Goal: Communication & Community: Answer question/provide support

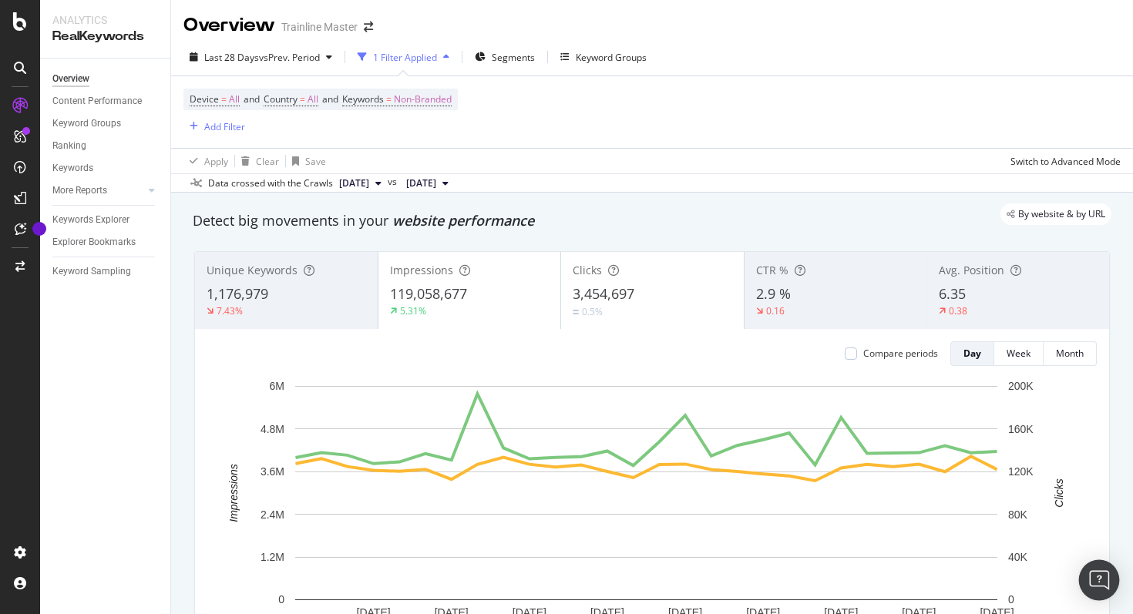
click at [1094, 536] on div "Open Intercom Messenger" at bounding box center [1099, 580] width 41 height 41
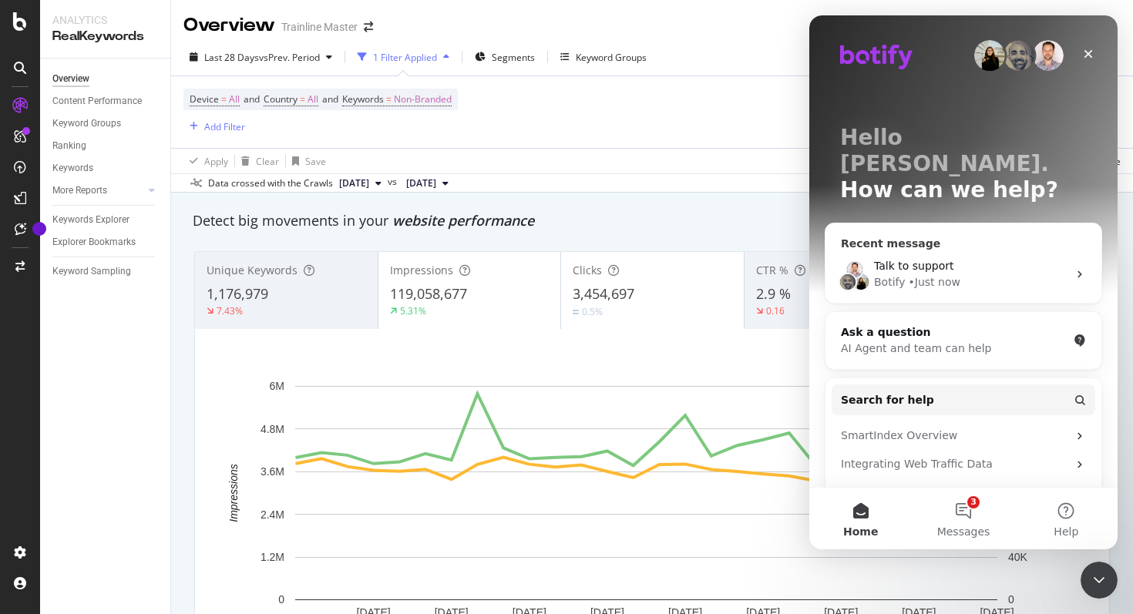
click at [955, 274] on div "• Just now" at bounding box center [935, 282] width 52 height 16
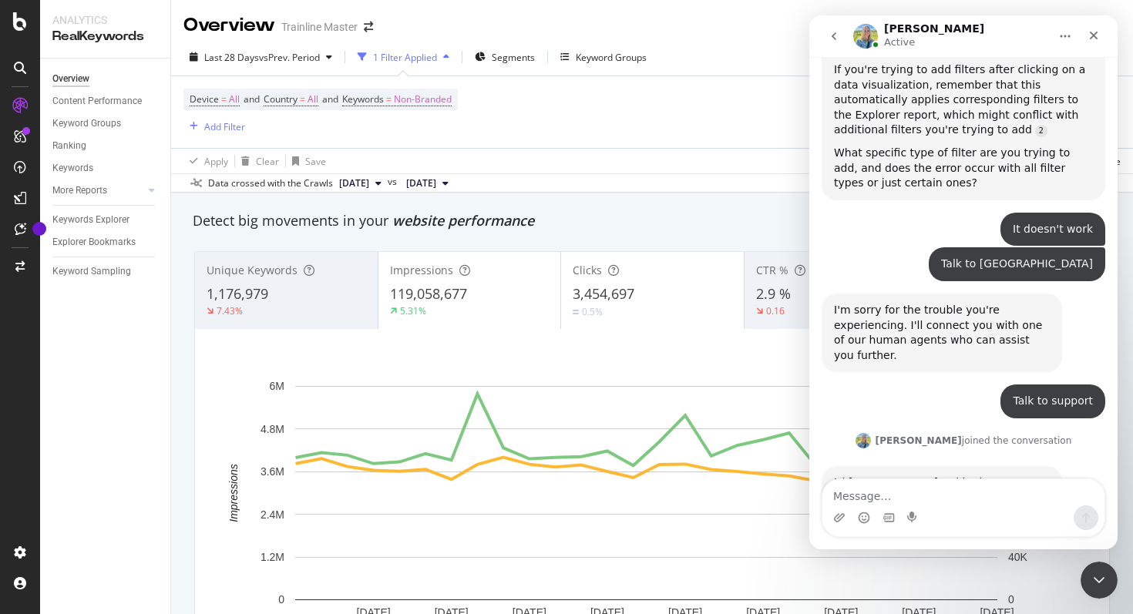
scroll to position [2108, 0]
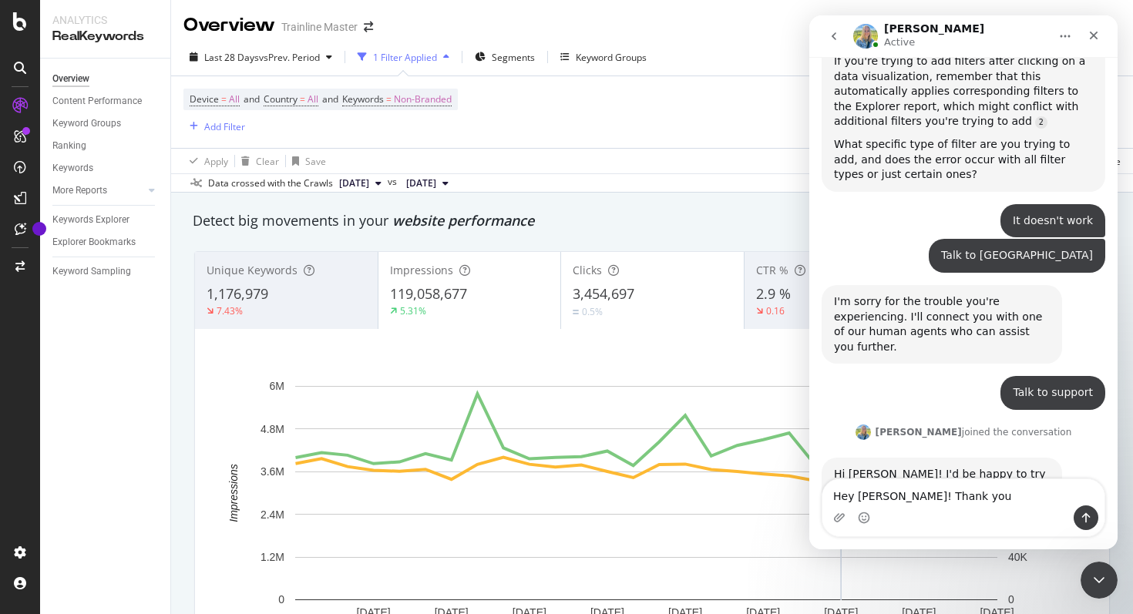
type textarea "Hey [PERSON_NAME]! Thank you!"
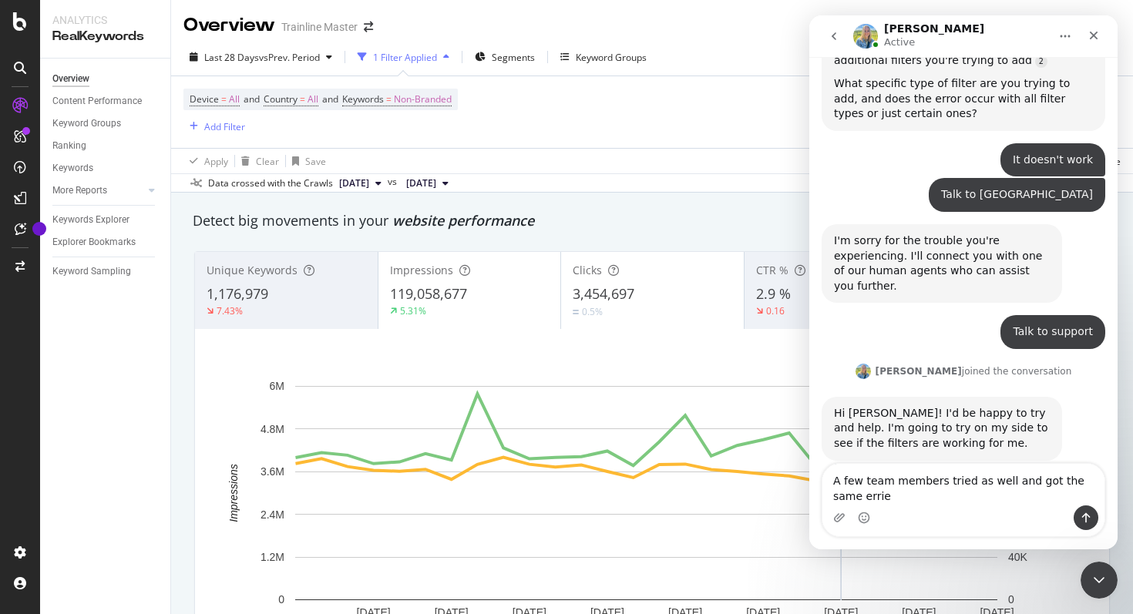
scroll to position [2228, 0]
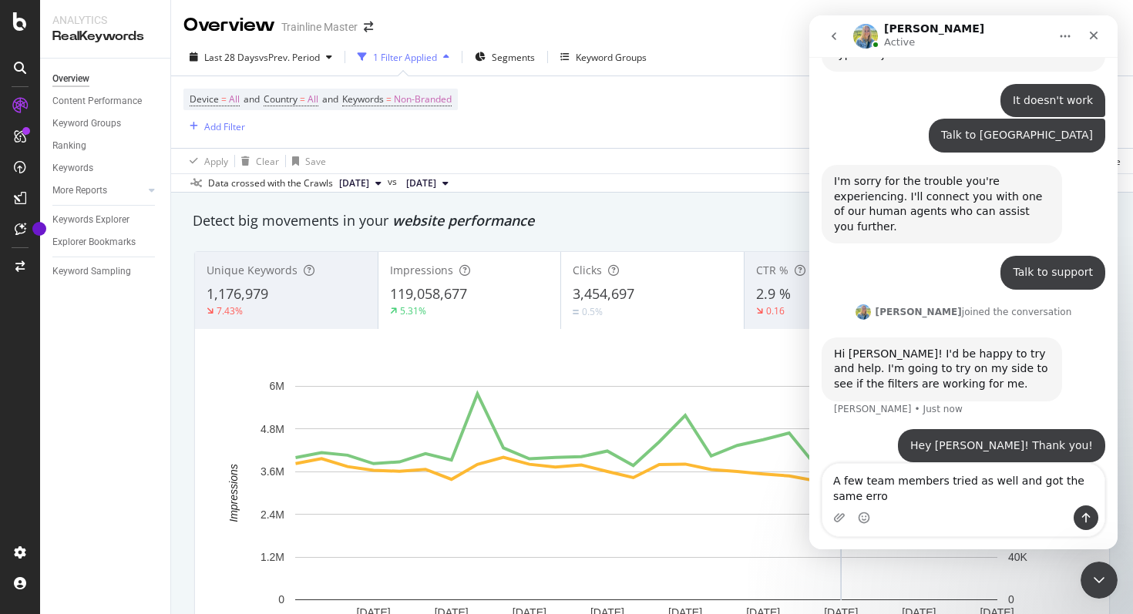
type textarea "A few team members tried as well and got the same error"
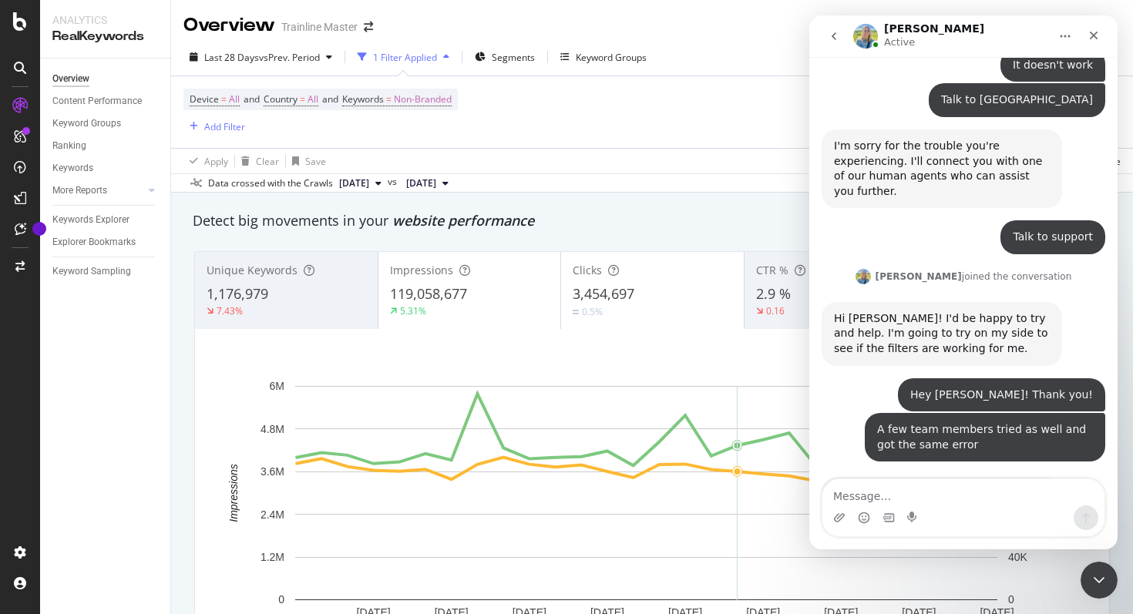
scroll to position [2250, 0]
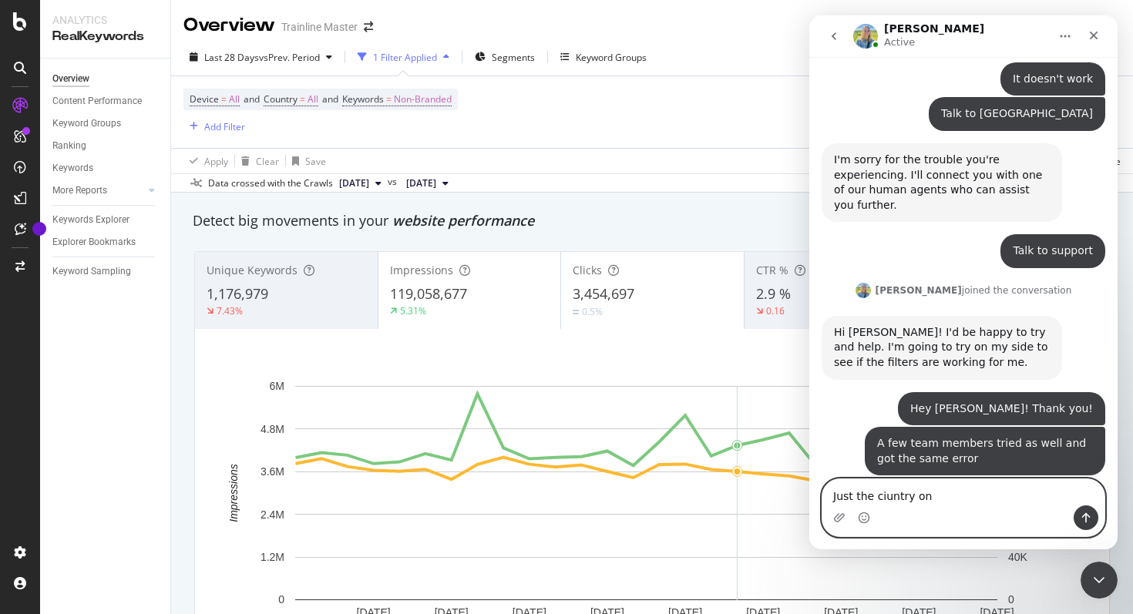
type textarea "Just the ciuntry one"
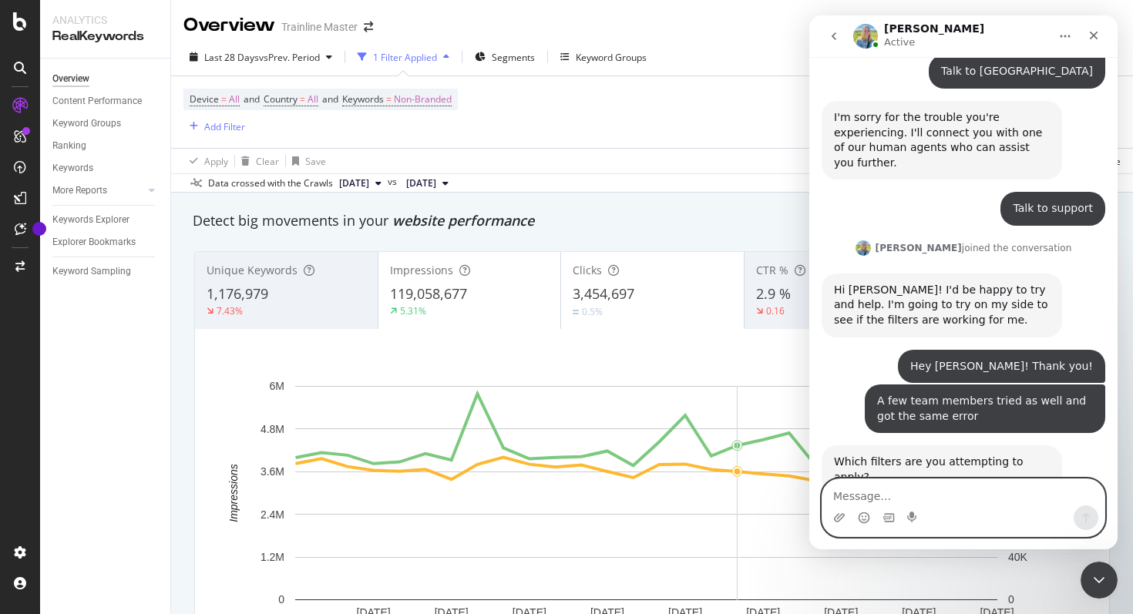
scroll to position [2296, 0]
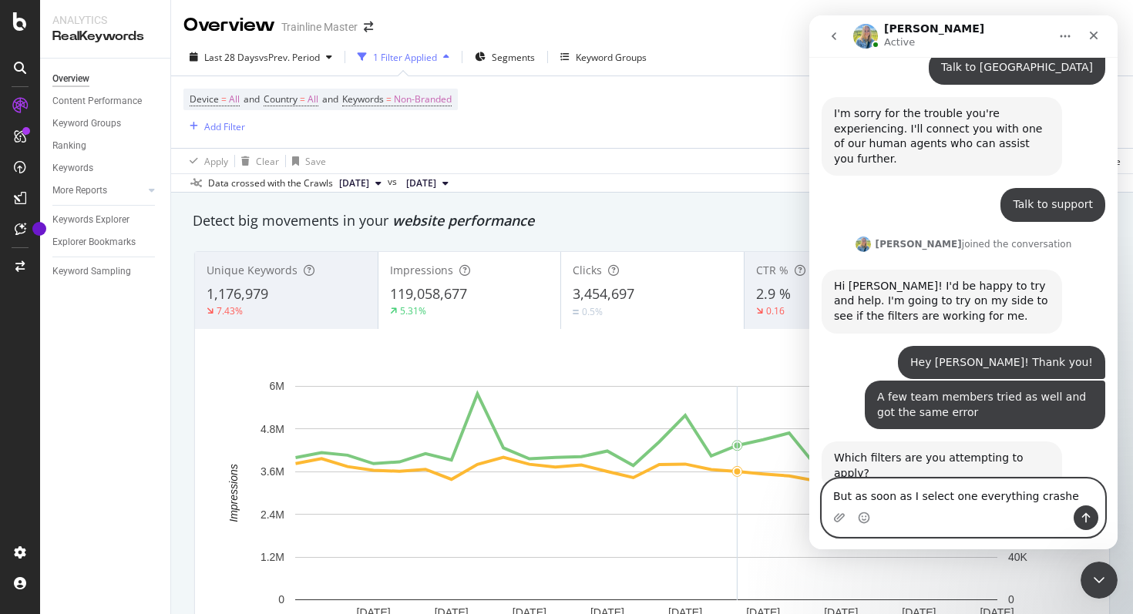
type textarea "But as soon as I select one everything crashes"
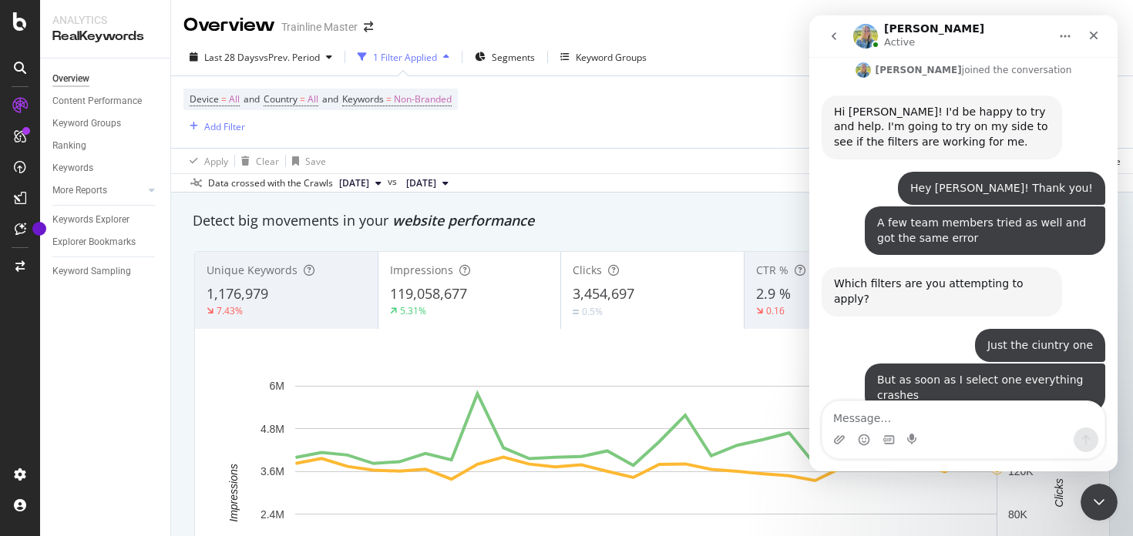
scroll to position [2470, 0]
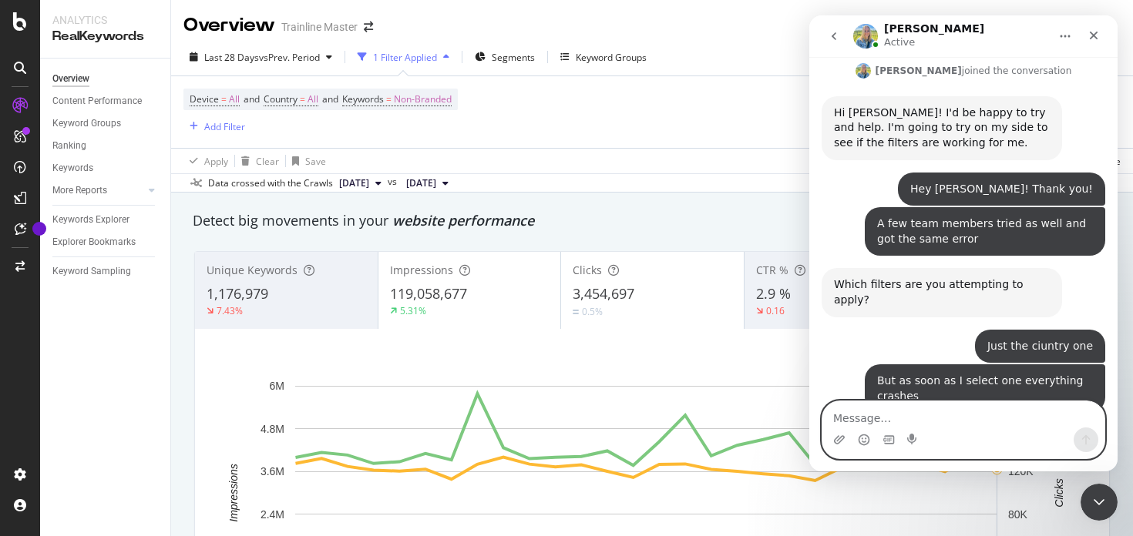
click at [864, 425] on textarea "Message…" at bounding box center [963, 415] width 282 height 26
type textarea "Thank you! Still here no worries"
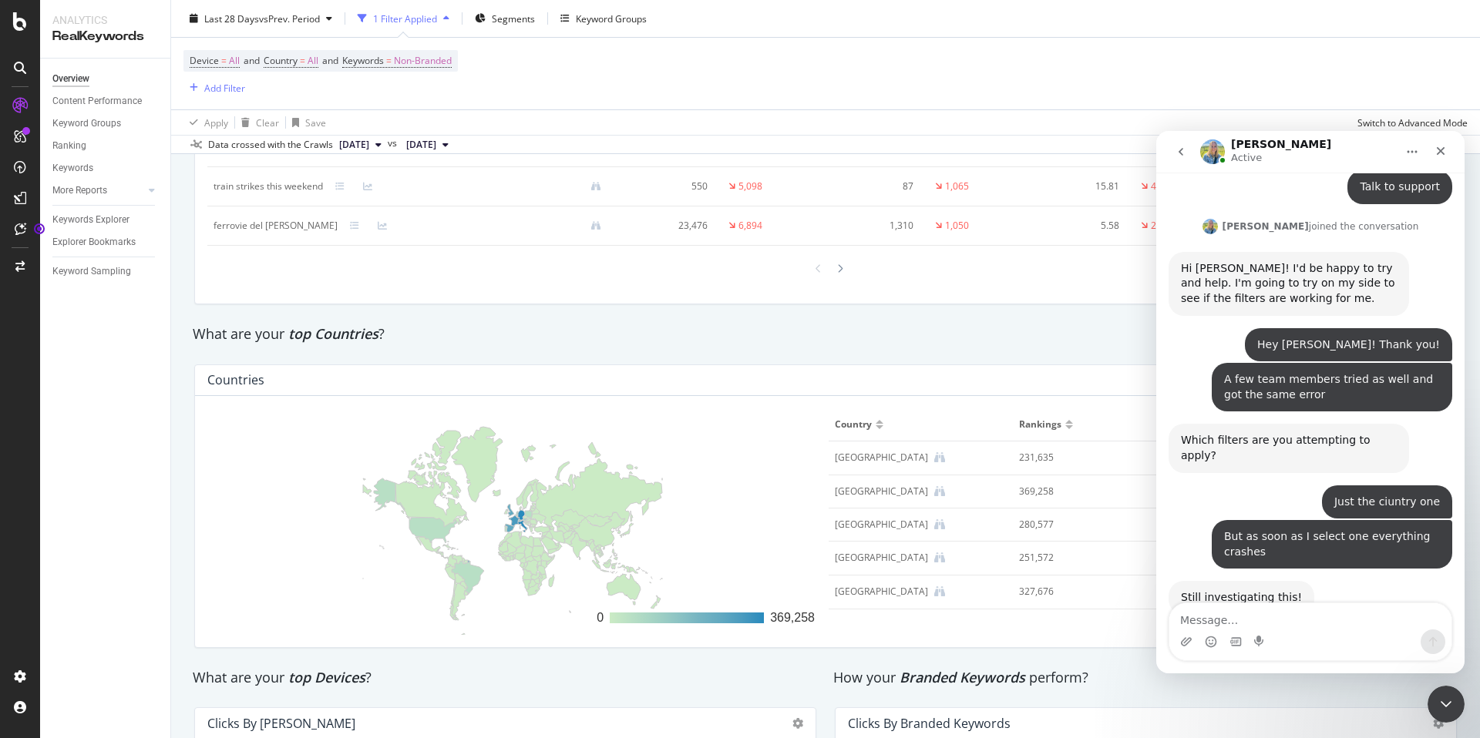
scroll to position [2506, 0]
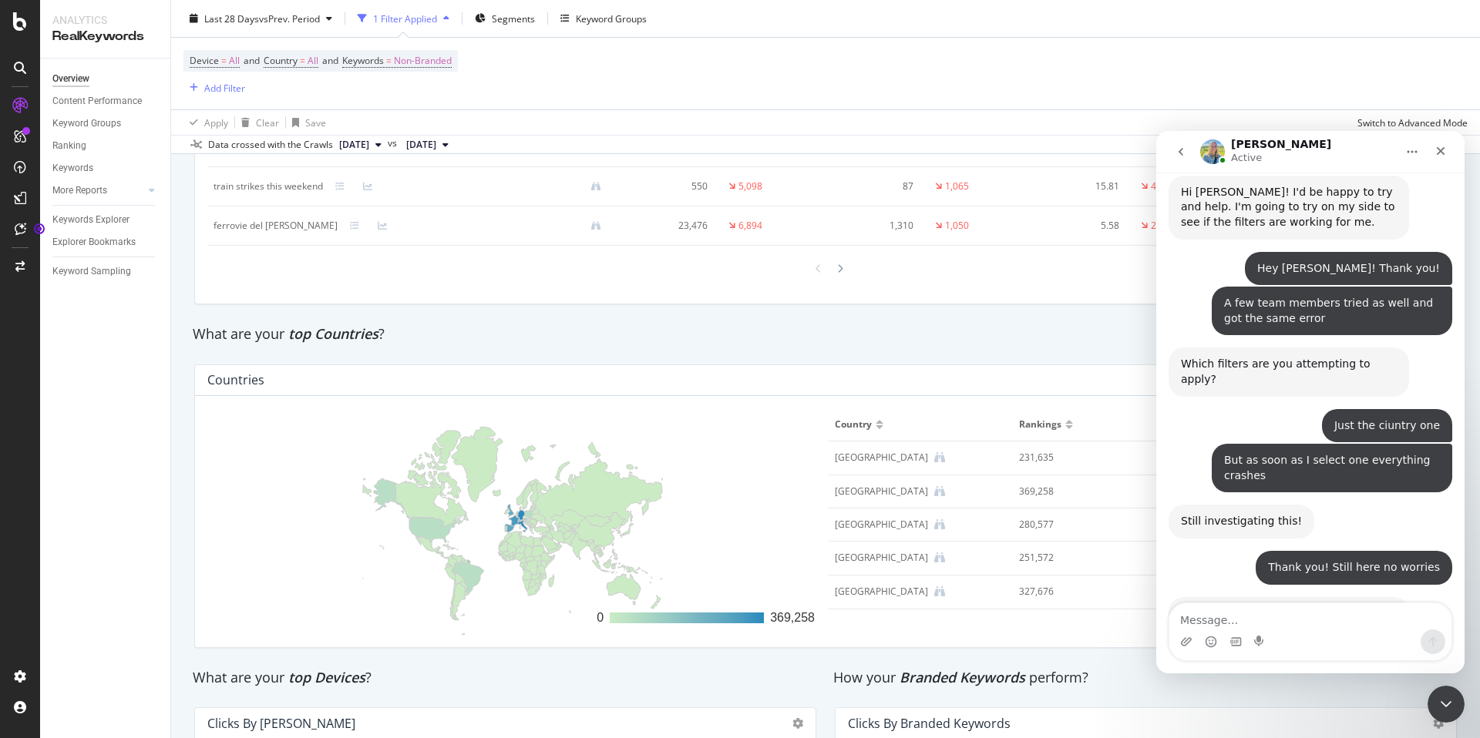
click at [1074, 380] on div "Countries" at bounding box center [821, 379] width 1229 height 15
click at [1132, 536] on textarea "Message…" at bounding box center [1310, 617] width 282 height 26
type textarea "Thank you"
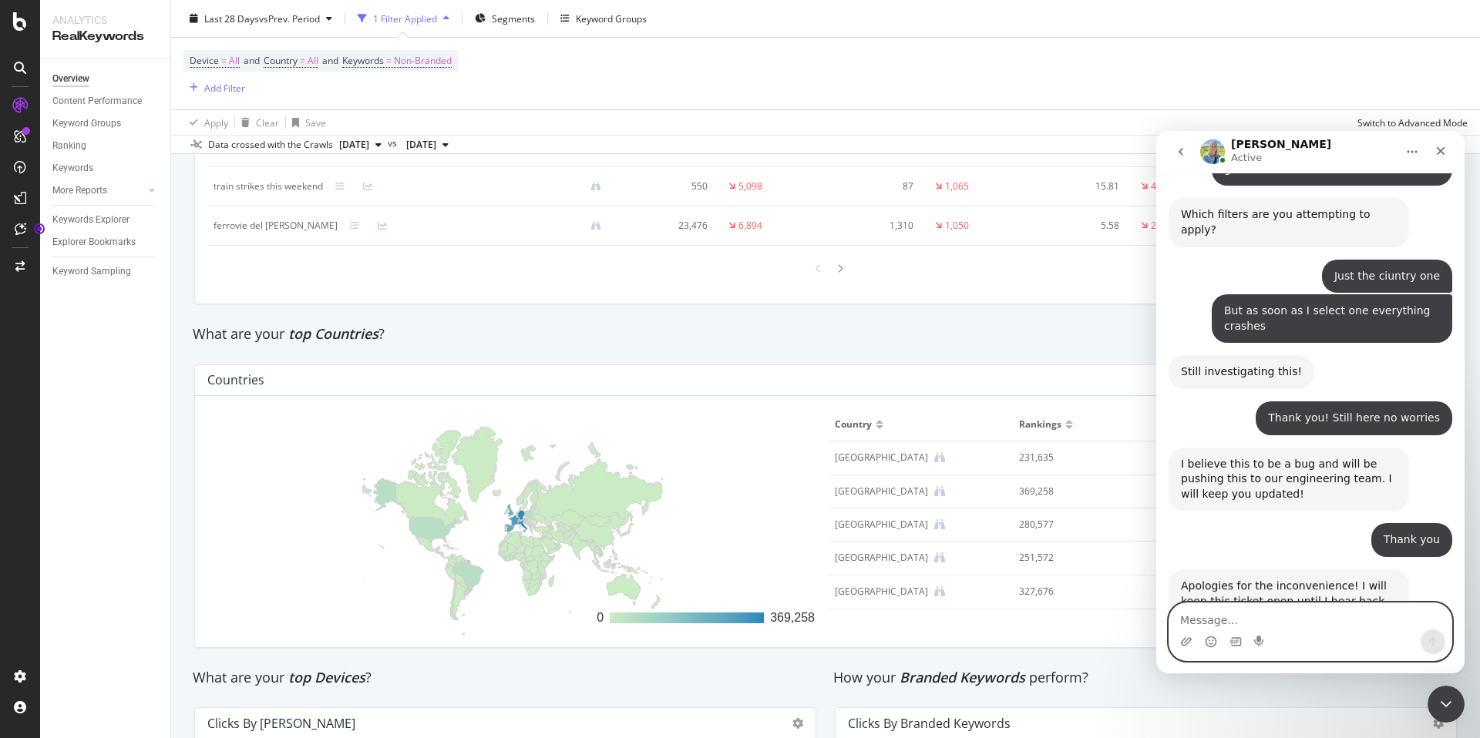
scroll to position [2658, 0]
